Goal: Information Seeking & Learning: Learn about a topic

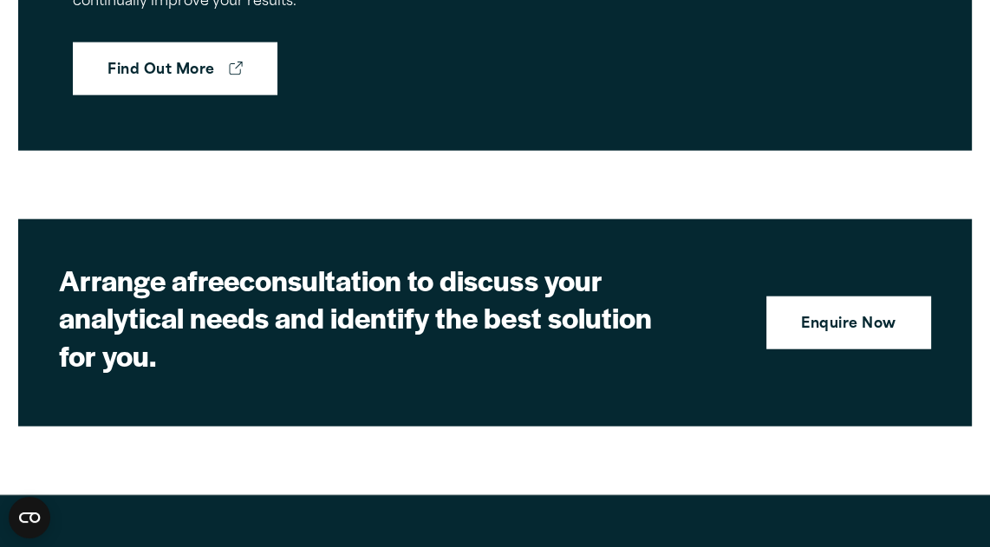
scroll to position [3661, 0]
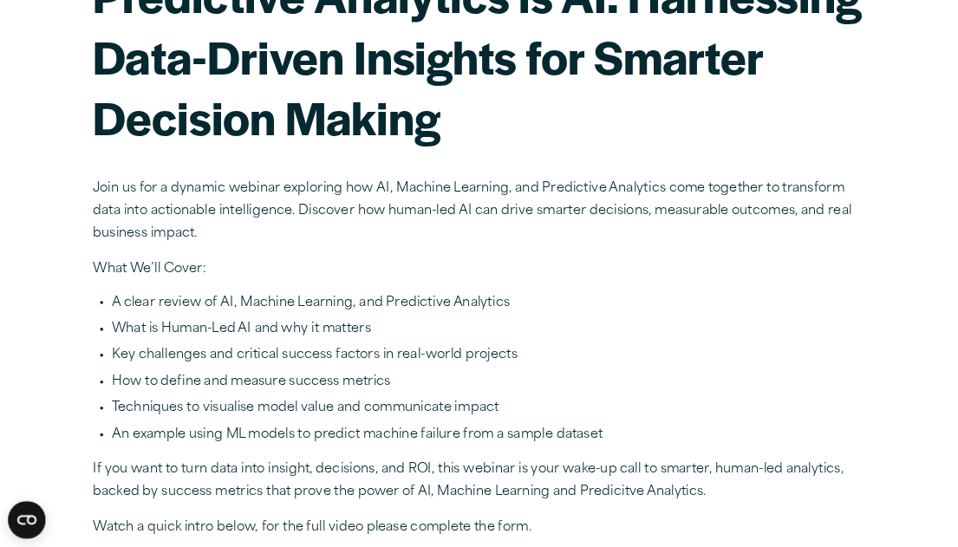
scroll to position [173, 0]
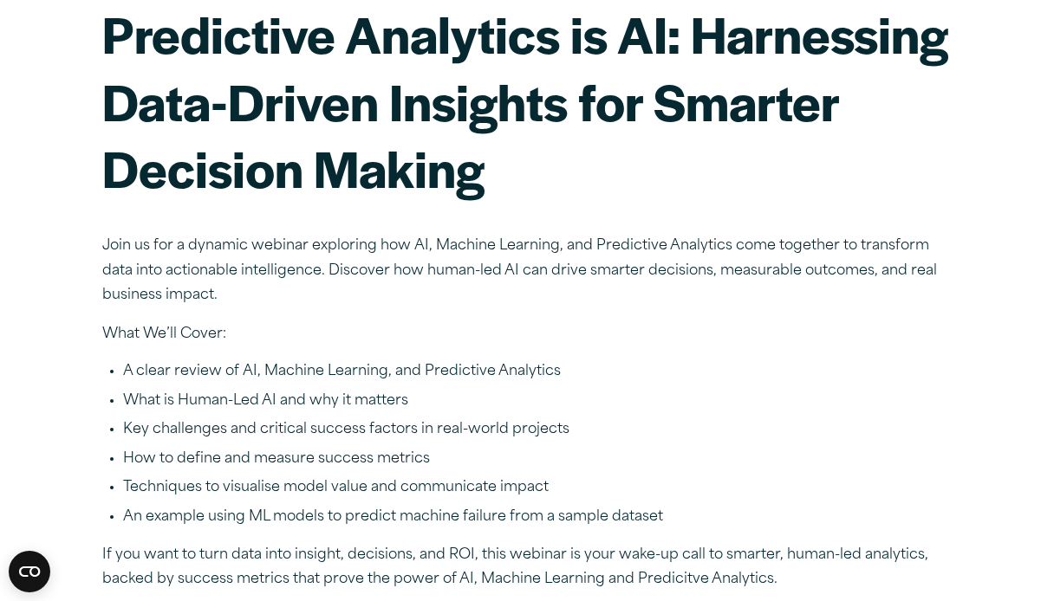
click at [221, 573] on p "If you want to turn data into insight, decisions, and ROI, this webinar is your…" at bounding box center [526, 568] width 849 height 50
click at [822, 571] on p "If you want to turn data into insight, decisions, and ROI, this webinar is your…" at bounding box center [526, 568] width 849 height 50
